Goal: Information Seeking & Learning: Learn about a topic

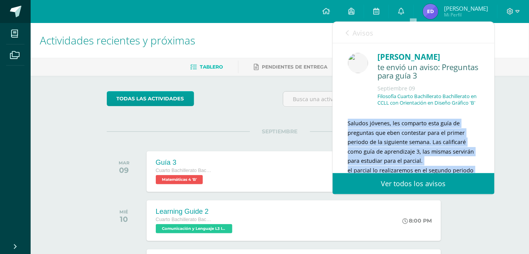
scroll to position [77, 0]
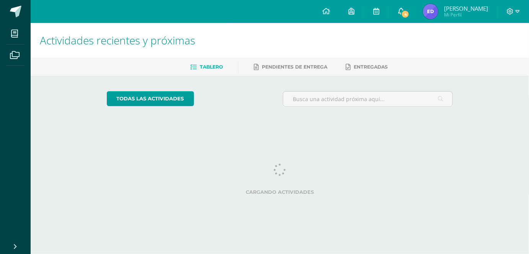
click at [413, 11] on link "4" at bounding box center [401, 11] width 24 height 23
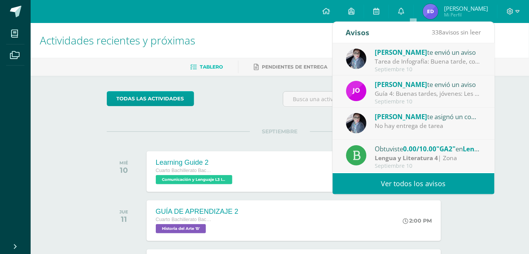
click at [432, 51] on div "Yadira Mayen te envió un aviso" at bounding box center [428, 52] width 106 height 10
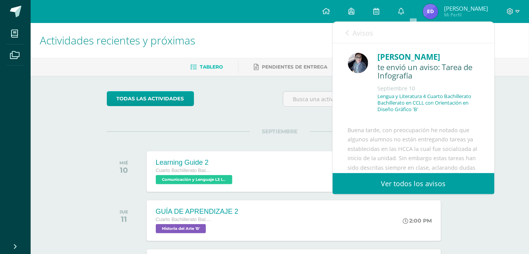
click at [502, 72] on ul "Tablero Pendientes de entrega Entregadas" at bounding box center [289, 66] width 498 height 13
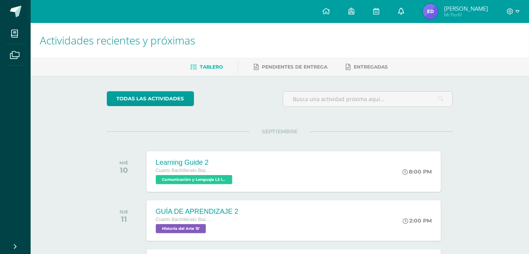
click at [404, 8] on icon at bounding box center [401, 11] width 6 height 7
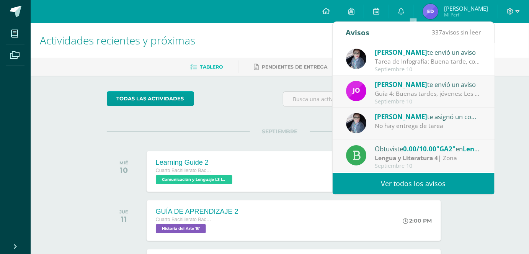
click at [396, 67] on div "Septiembre 10" at bounding box center [428, 69] width 106 height 7
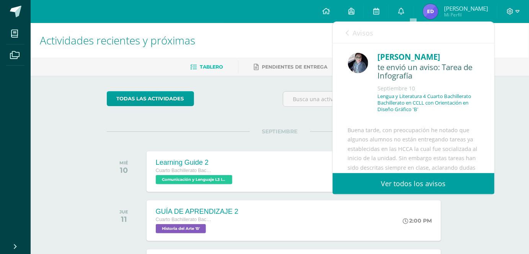
click at [487, 107] on div "Yadira Mayen te envió un aviso: Tarea de Infografía Septiembre 10 Lengua y Lite…" at bounding box center [414, 153] width 162 height 221
click at [489, 107] on div "Yadira Mayen te envió un aviso: Tarea de Infografía Septiembre 10 Lengua y Lite…" at bounding box center [414, 108] width 162 height 130
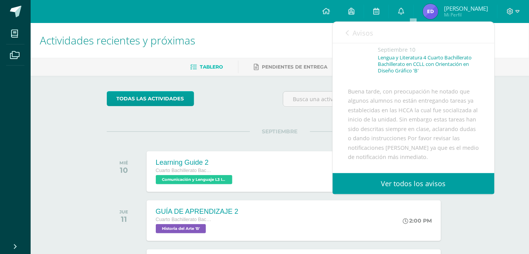
scroll to position [40, 0]
click at [455, 124] on div "Buena tarde, con preocupación he notado que algunos alumnos no están entregando…" at bounding box center [413, 150] width 131 height 131
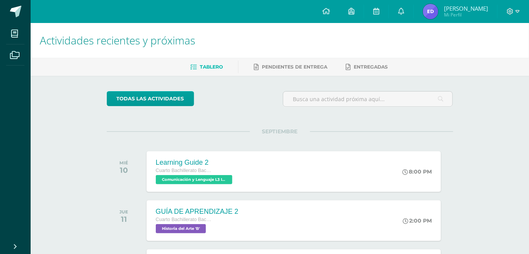
click at [496, 117] on div "Actividades recientes y próximas Tablero Pendientes de entrega Entregadas todas…" at bounding box center [280, 254] width 498 height 462
click at [413, 15] on link "0" at bounding box center [401, 11] width 24 height 23
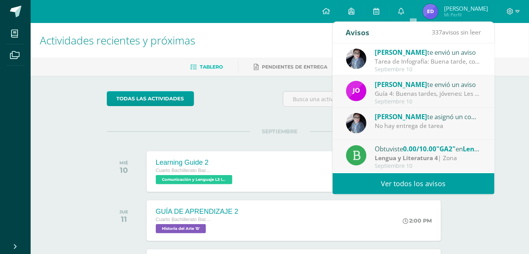
click at [456, 45] on div "Yadira Mayen te envió un aviso Tarea de Infografía: Buena tarde, con preocupaci…" at bounding box center [414, 59] width 162 height 32
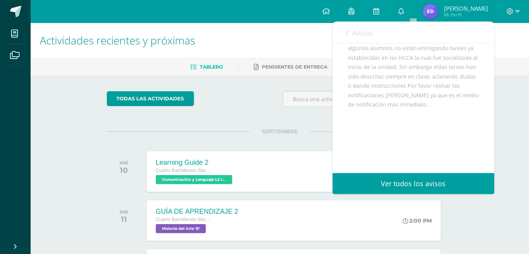
scroll to position [110, 0]
click at [353, 35] on span "Avisos" at bounding box center [363, 32] width 21 height 9
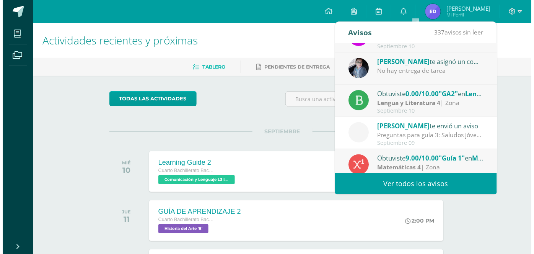
scroll to position [52, 0]
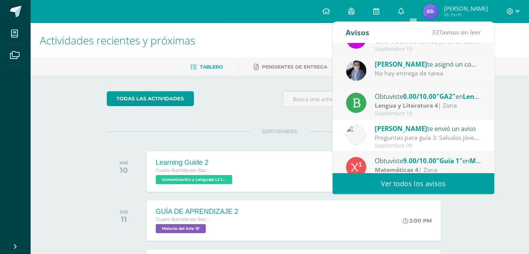
click at [509, 122] on div "Actividades recientes y próximas Tablero Pendientes de entrega Entregadas todas…" at bounding box center [280, 254] width 498 height 462
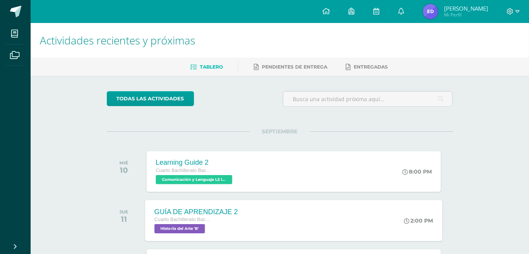
click at [326, 223] on div "GUÍA DE APRENDIZAJE 2 Cuarto Bachillerato Bachillerato en CCLL con Orientación …" at bounding box center [293, 220] width 297 height 41
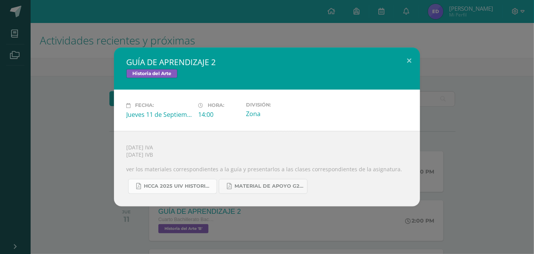
click at [192, 188] on span "HCCA 2025 UIV HISTORIA DEL ARTE.docx.pdf" at bounding box center [178, 186] width 69 height 6
click at [260, 188] on span "MATERIAL DE APOYO G2 HISTORIA.pdf" at bounding box center [269, 186] width 69 height 6
